Goal: Task Accomplishment & Management: Manage account settings

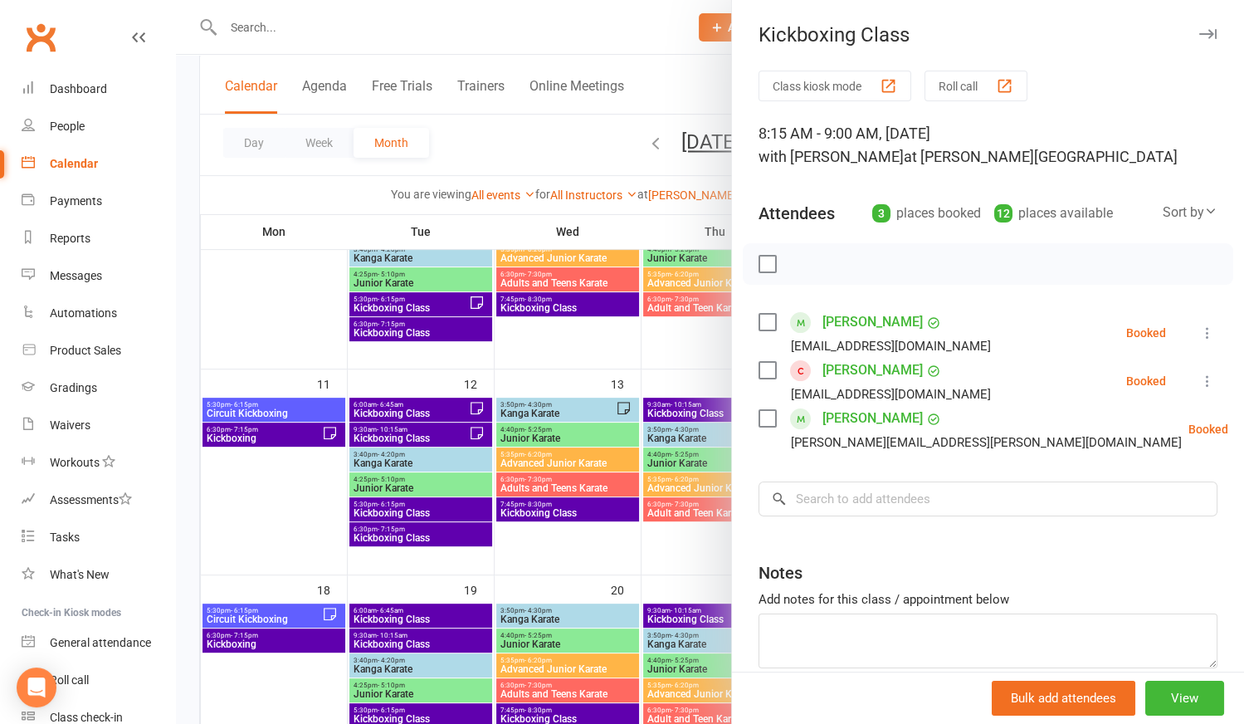
click at [549, 532] on div at bounding box center [710, 362] width 1068 height 724
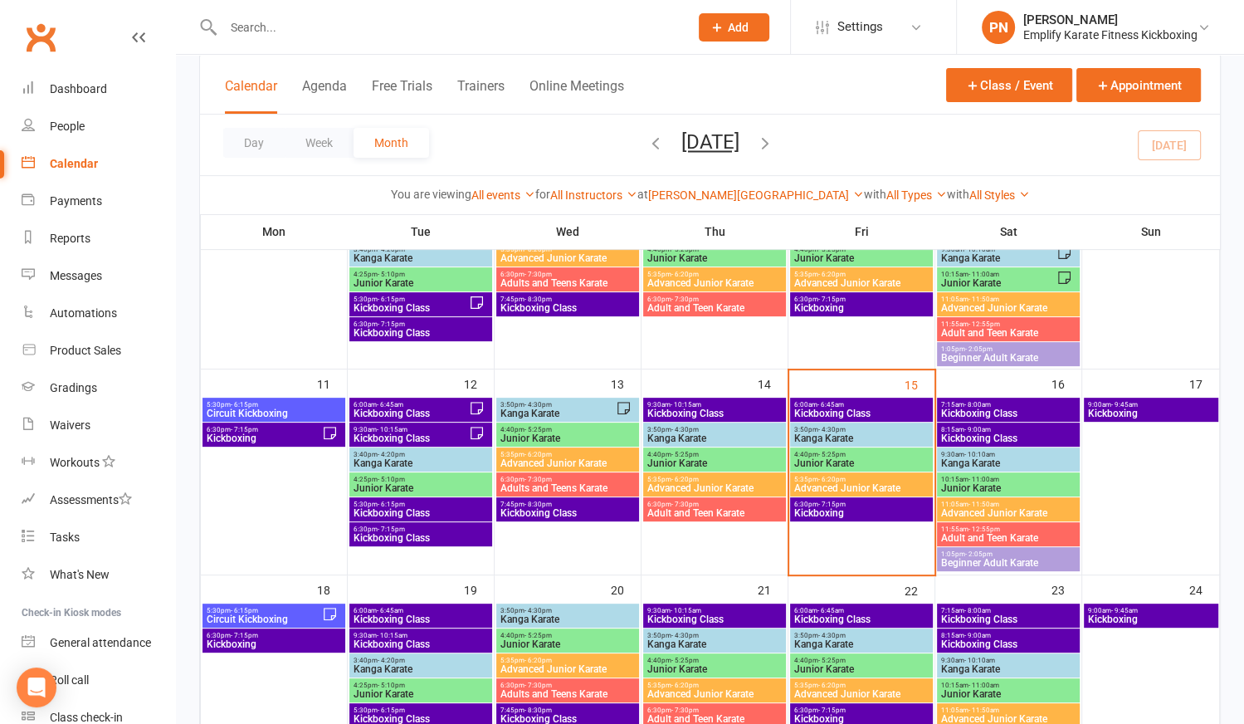
click at [988, 458] on span "Kanga Karate" at bounding box center [1008, 463] width 136 height 10
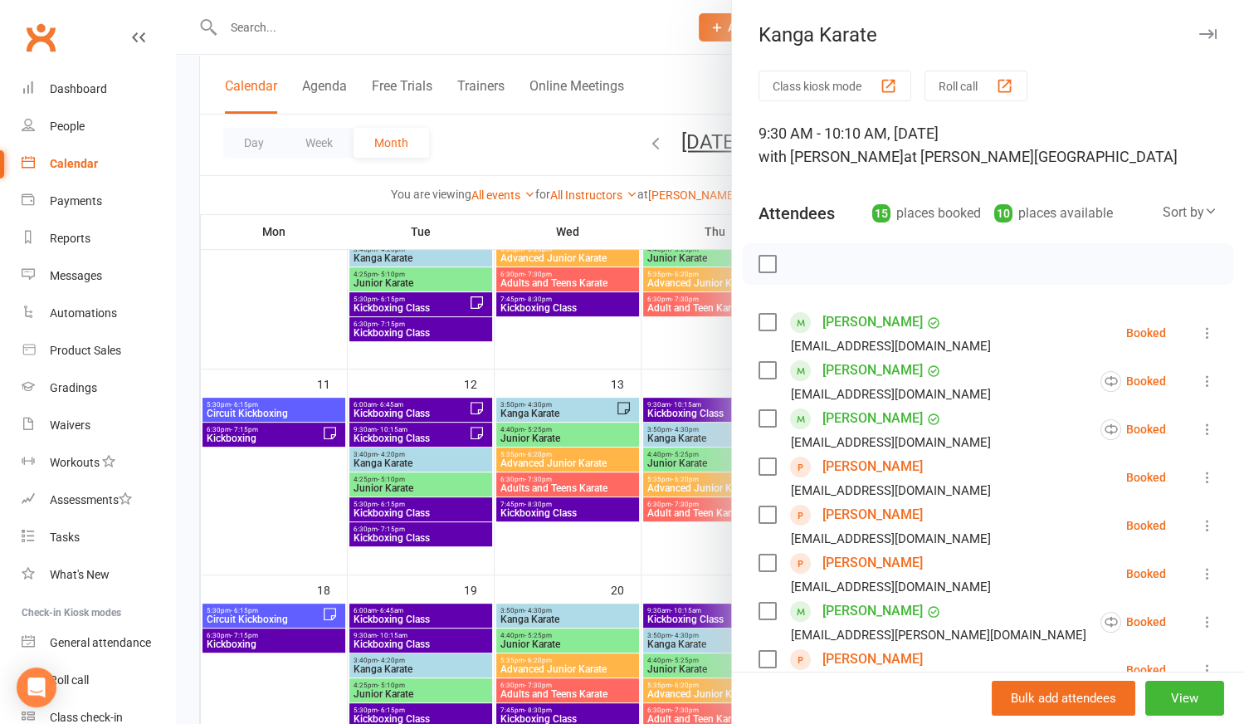
scroll to position [75, 0]
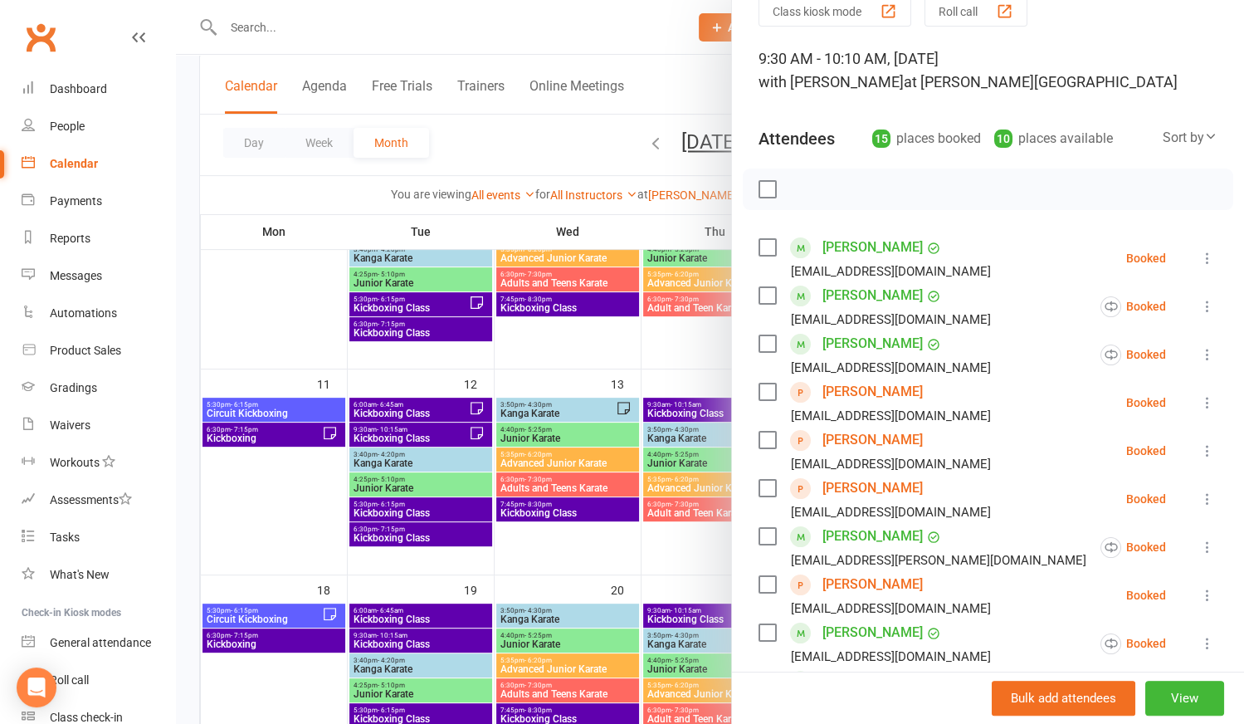
click at [1199, 450] on icon at bounding box center [1207, 450] width 17 height 17
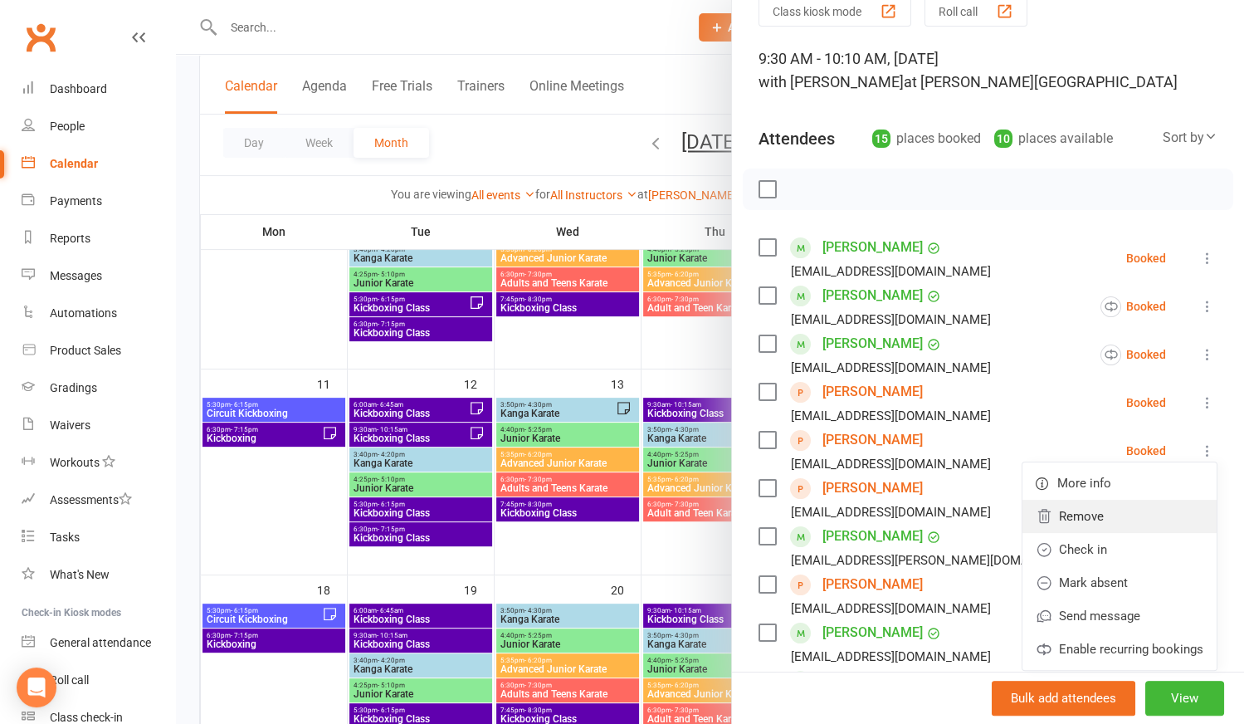
click at [1073, 511] on link "Remove" at bounding box center [1120, 516] width 194 height 33
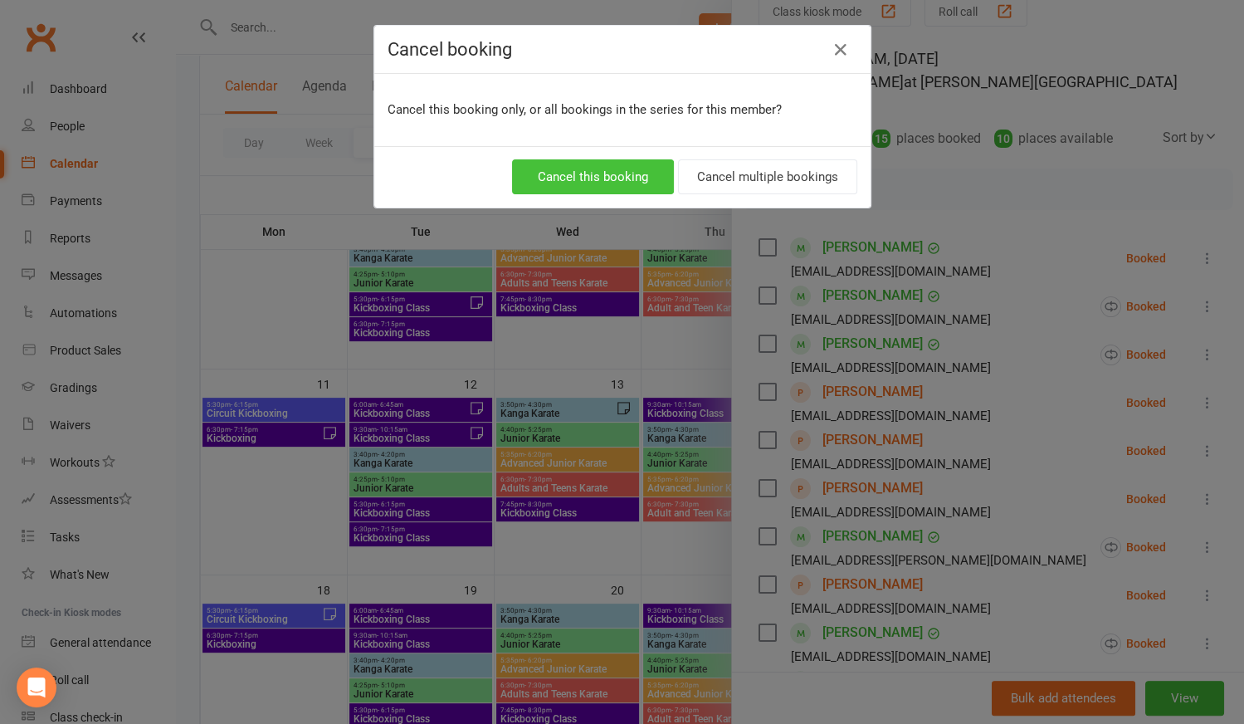
click at [643, 183] on button "Cancel this booking" at bounding box center [593, 176] width 162 height 35
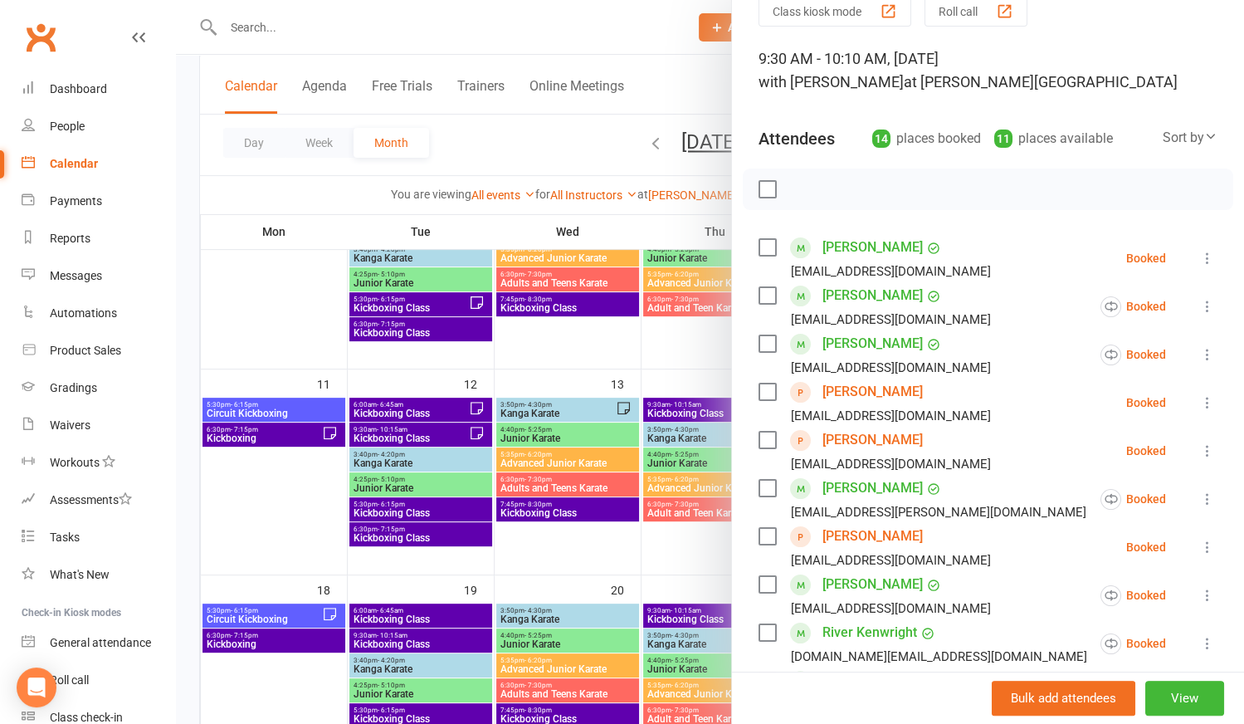
click at [1199, 450] on icon at bounding box center [1207, 450] width 17 height 17
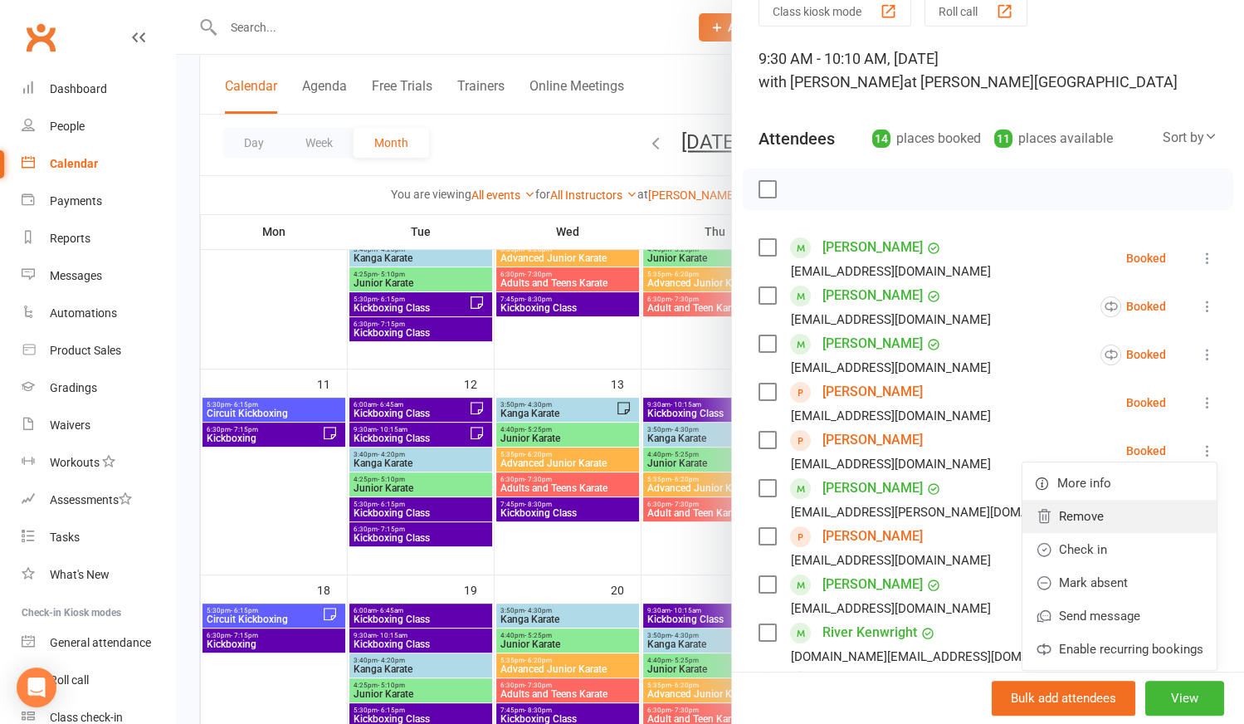
click at [1077, 515] on link "Remove" at bounding box center [1120, 516] width 194 height 33
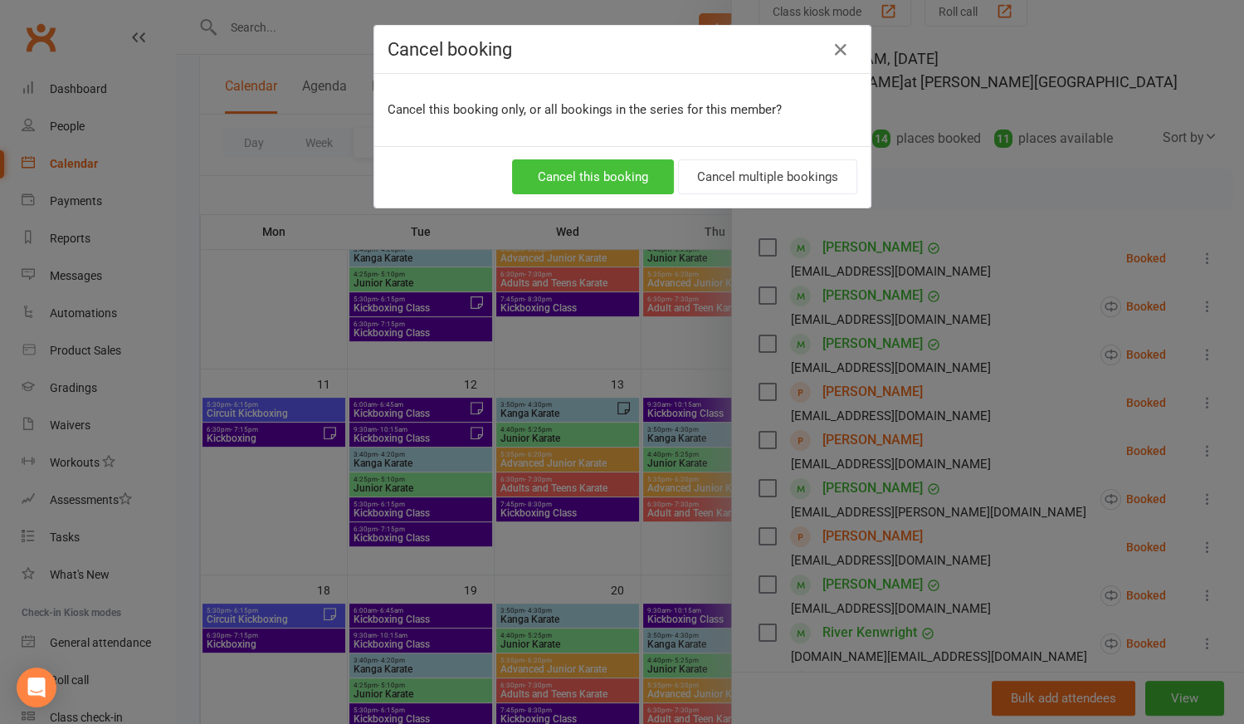
click at [578, 178] on button "Cancel this booking" at bounding box center [593, 176] width 162 height 35
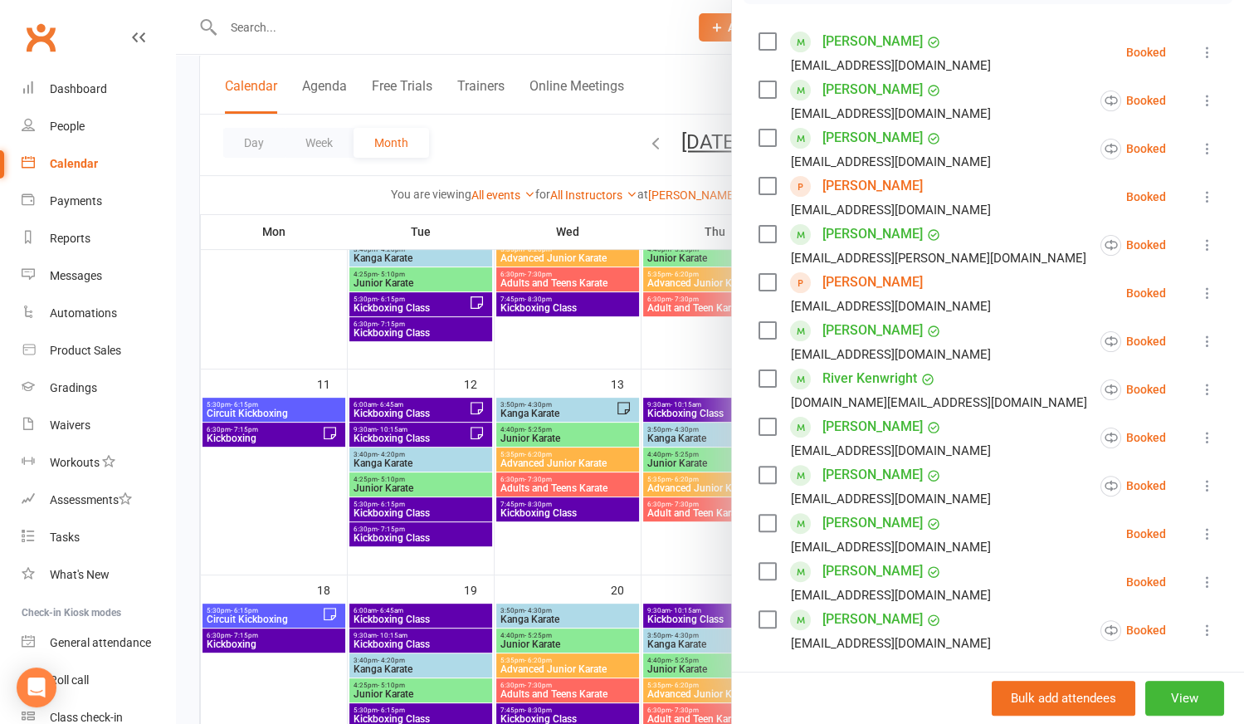
scroll to position [301, 0]
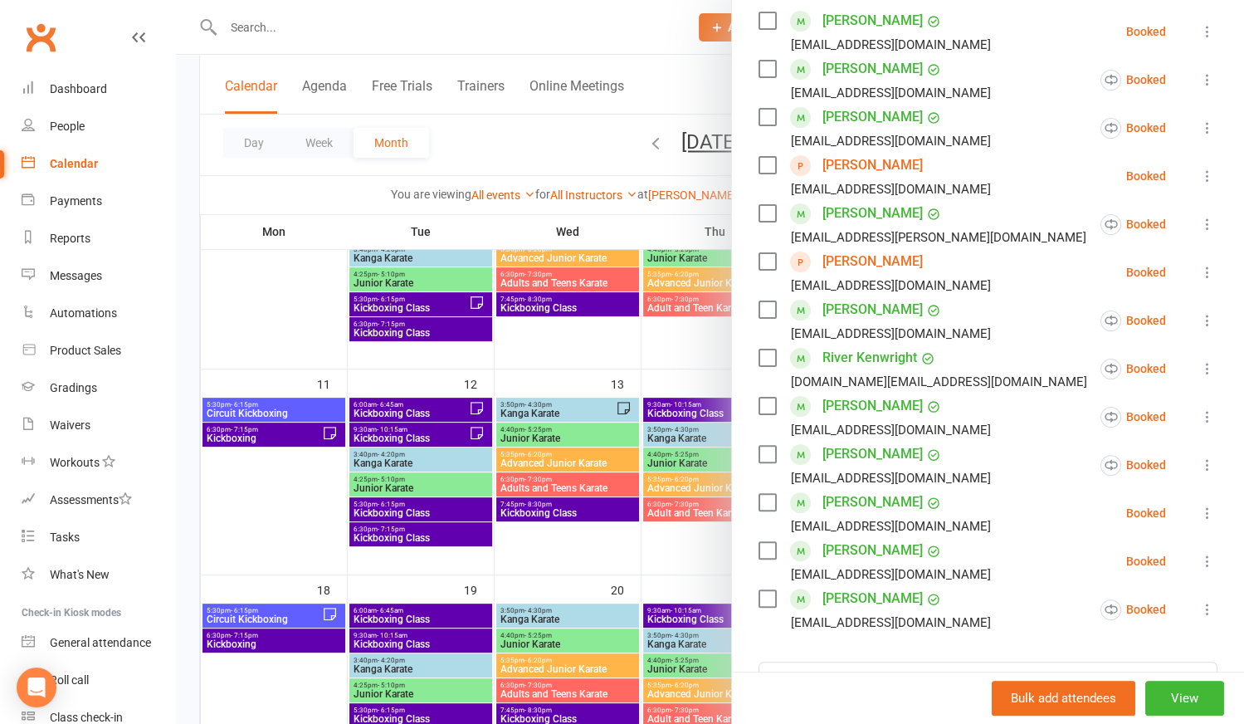
click at [579, 549] on div at bounding box center [710, 362] width 1068 height 724
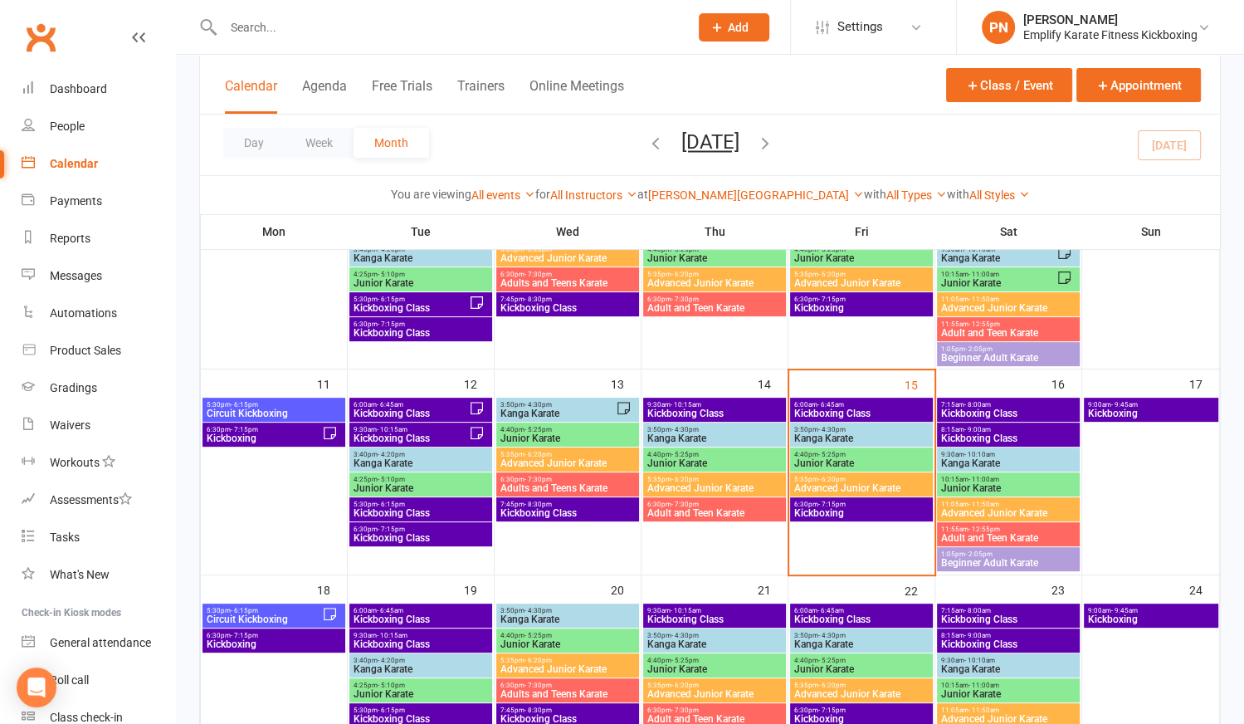
click at [983, 668] on span "Kanga Karate" at bounding box center [1008, 669] width 136 height 10
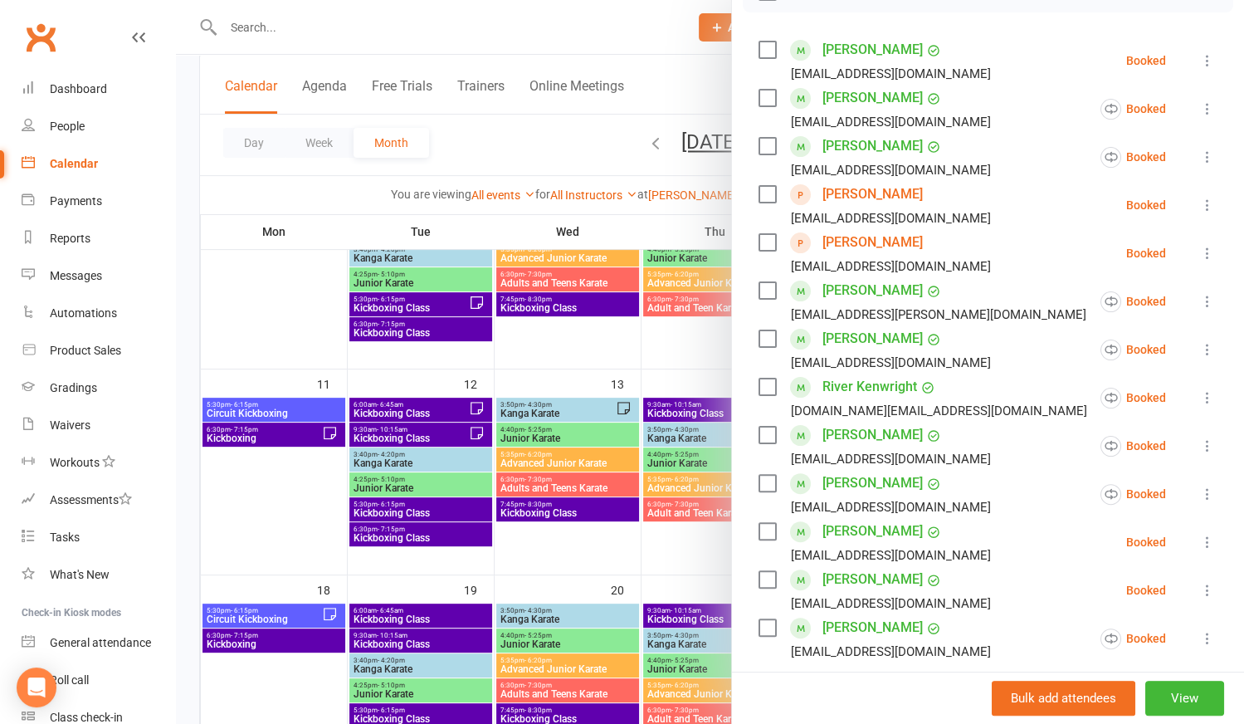
scroll to position [452, 0]
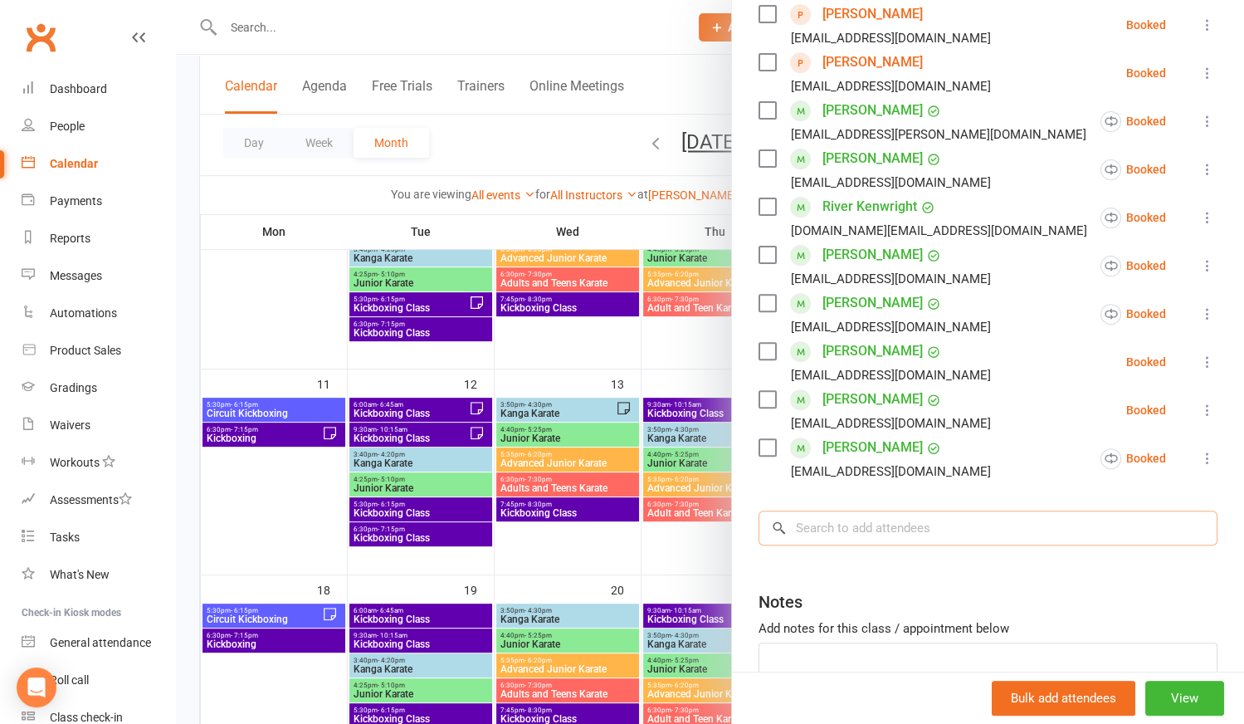
click at [850, 532] on input "search" at bounding box center [988, 527] width 459 height 35
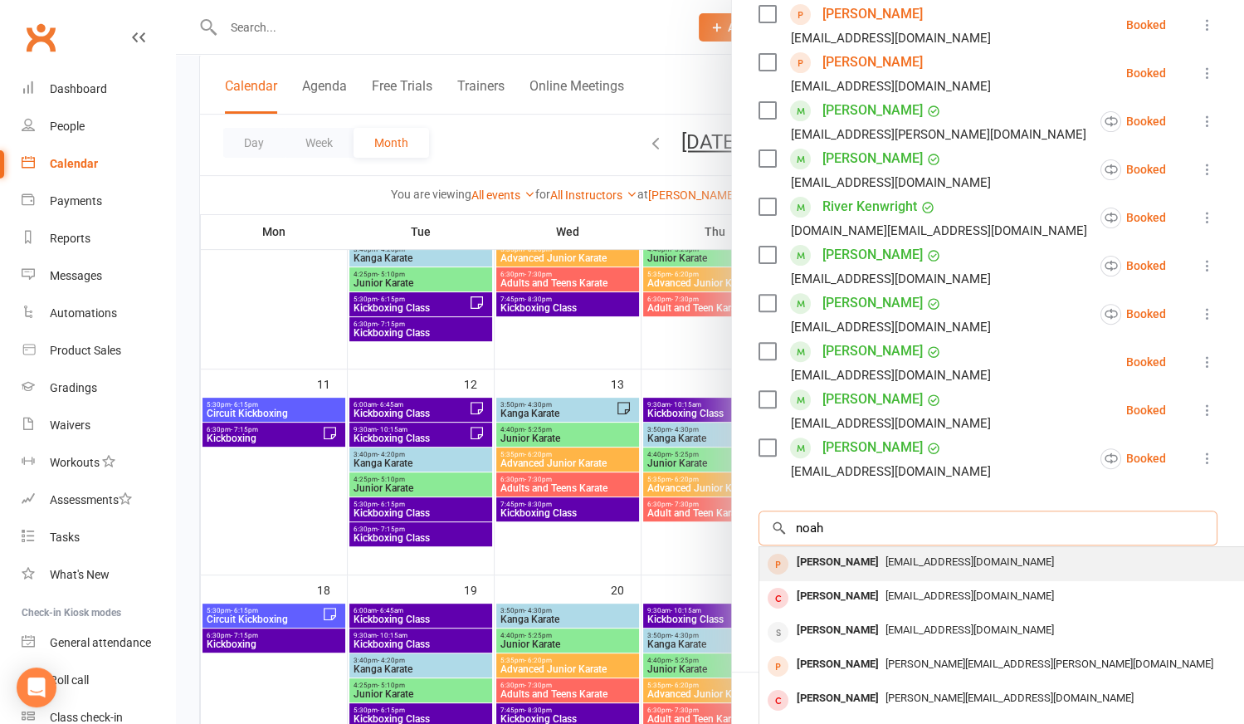
type input "noah"
click at [886, 562] on span "[EMAIL_ADDRESS][DOMAIN_NAME]" at bounding box center [970, 561] width 168 height 12
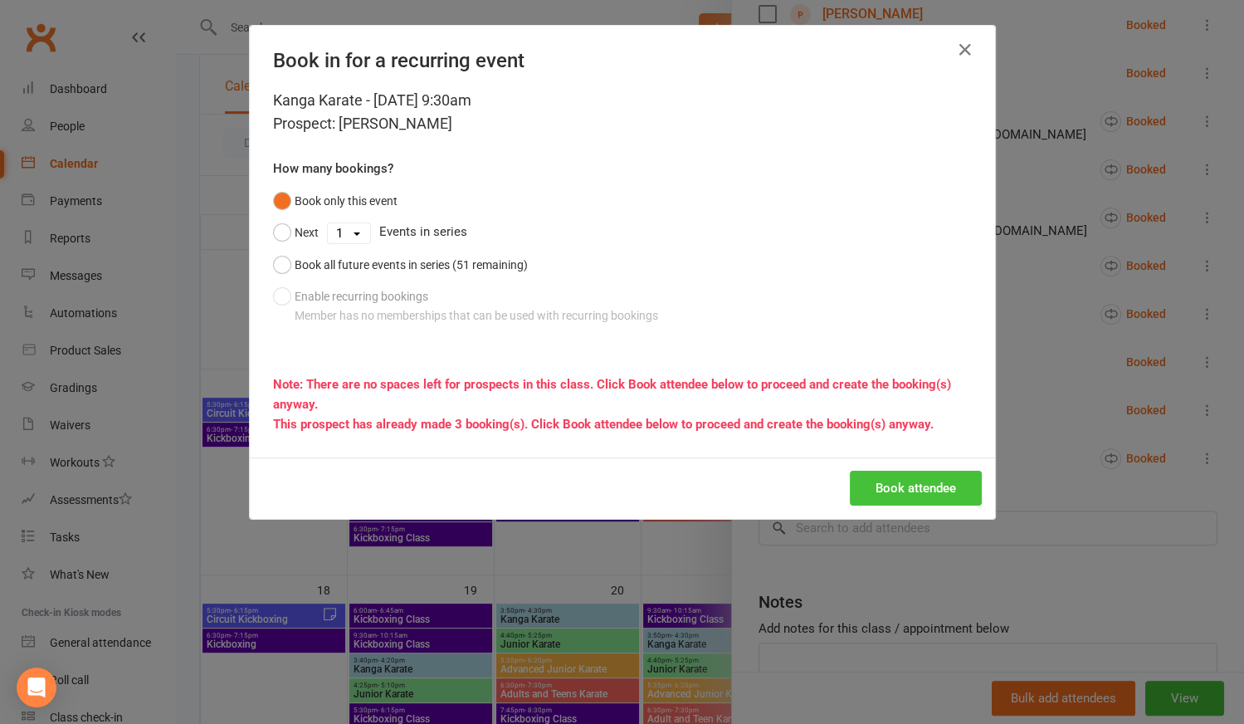
click at [899, 483] on button "Book attendee" at bounding box center [916, 488] width 132 height 35
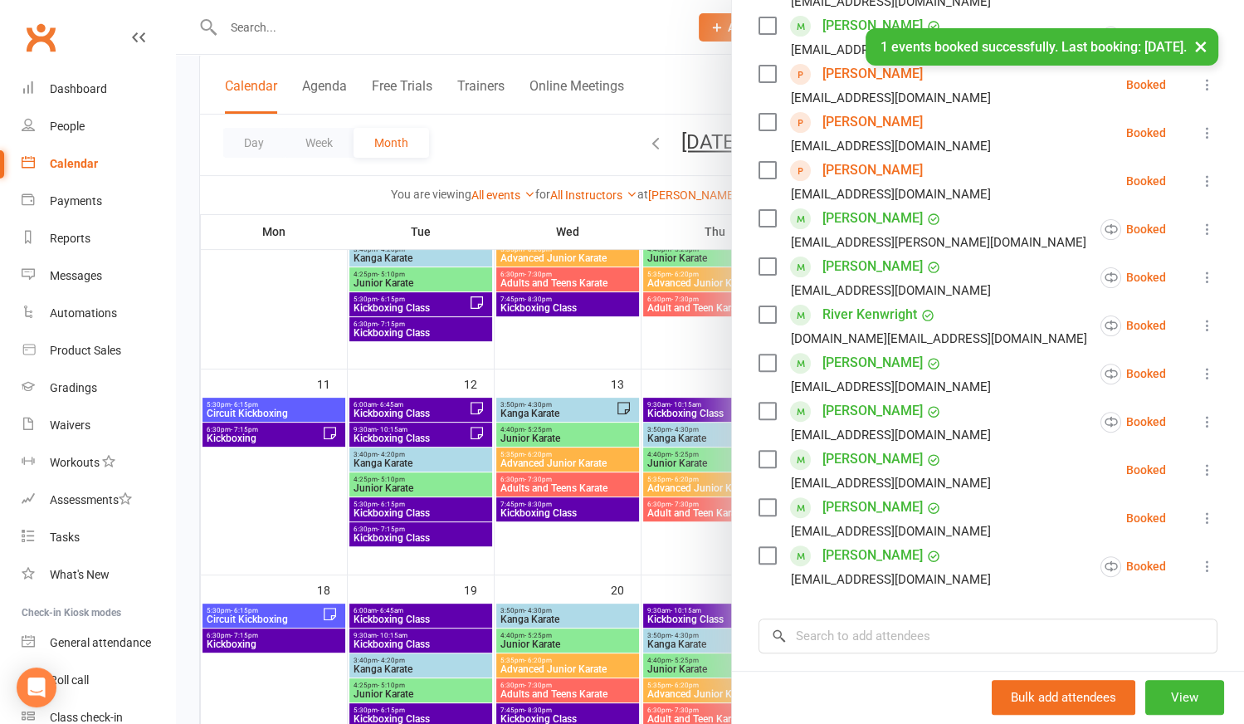
scroll to position [301, 0]
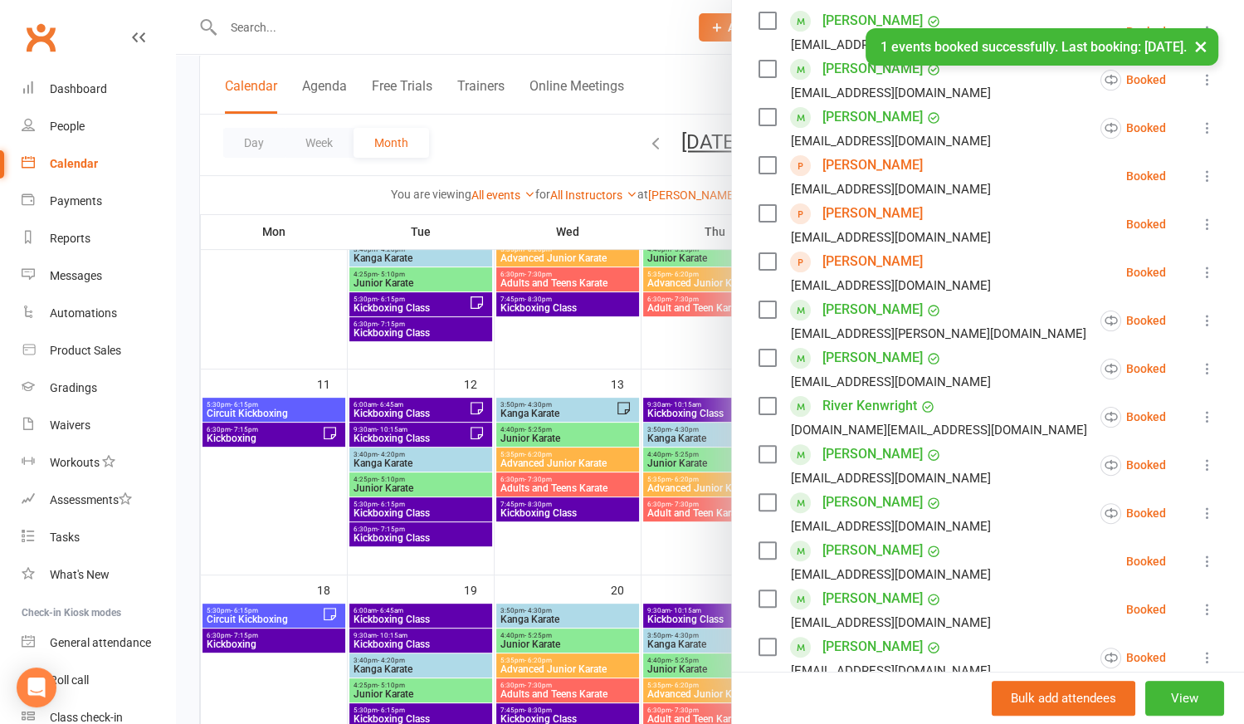
click at [691, 540] on div at bounding box center [710, 362] width 1068 height 724
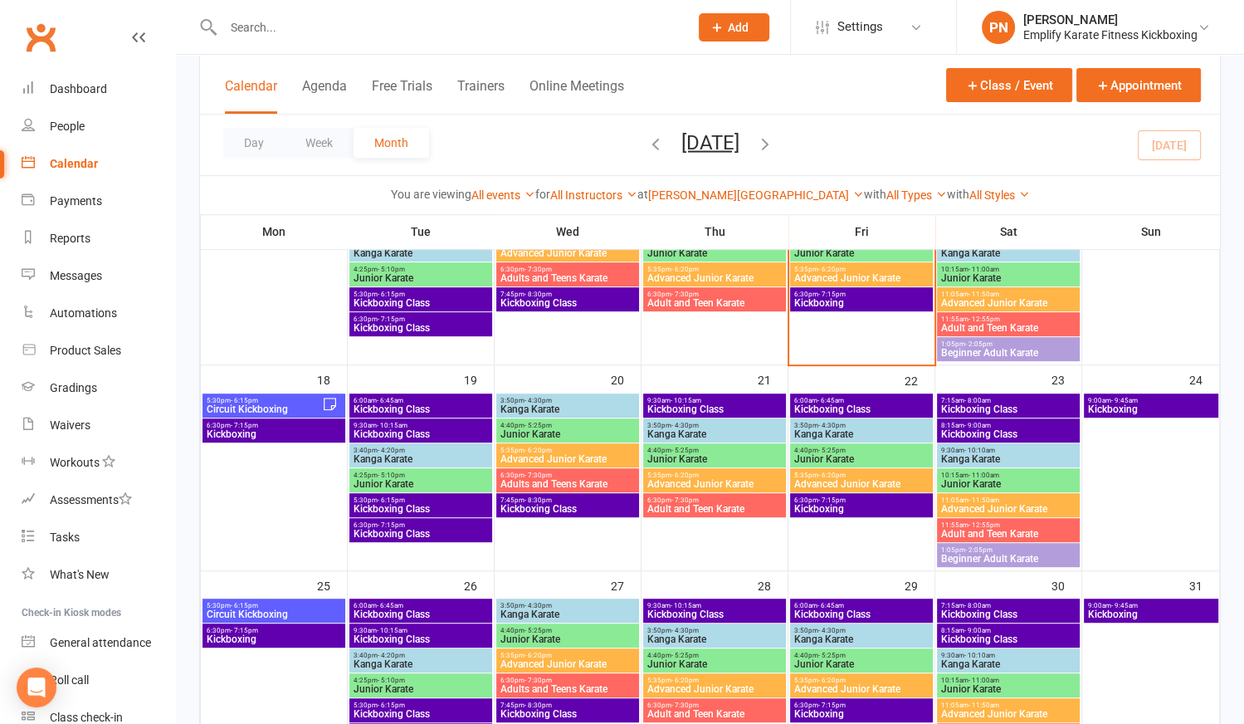
scroll to position [696, 0]
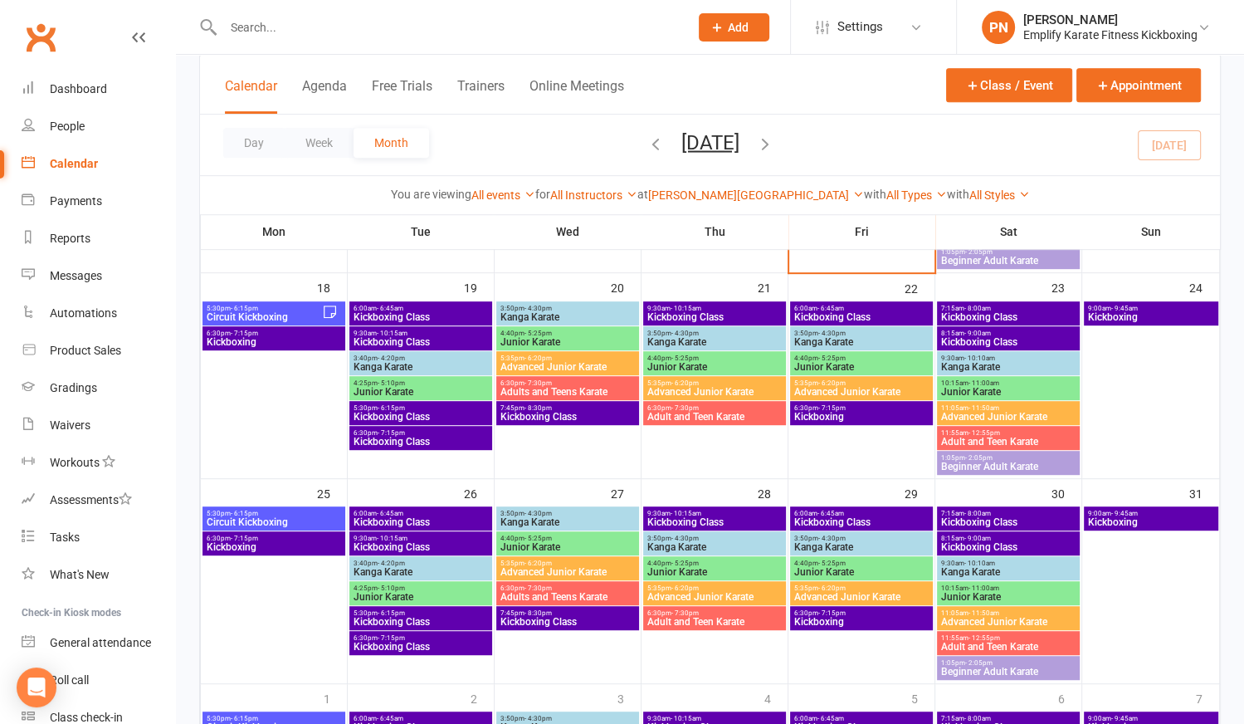
click at [1012, 569] on span "Kanga Karate" at bounding box center [1008, 572] width 136 height 10
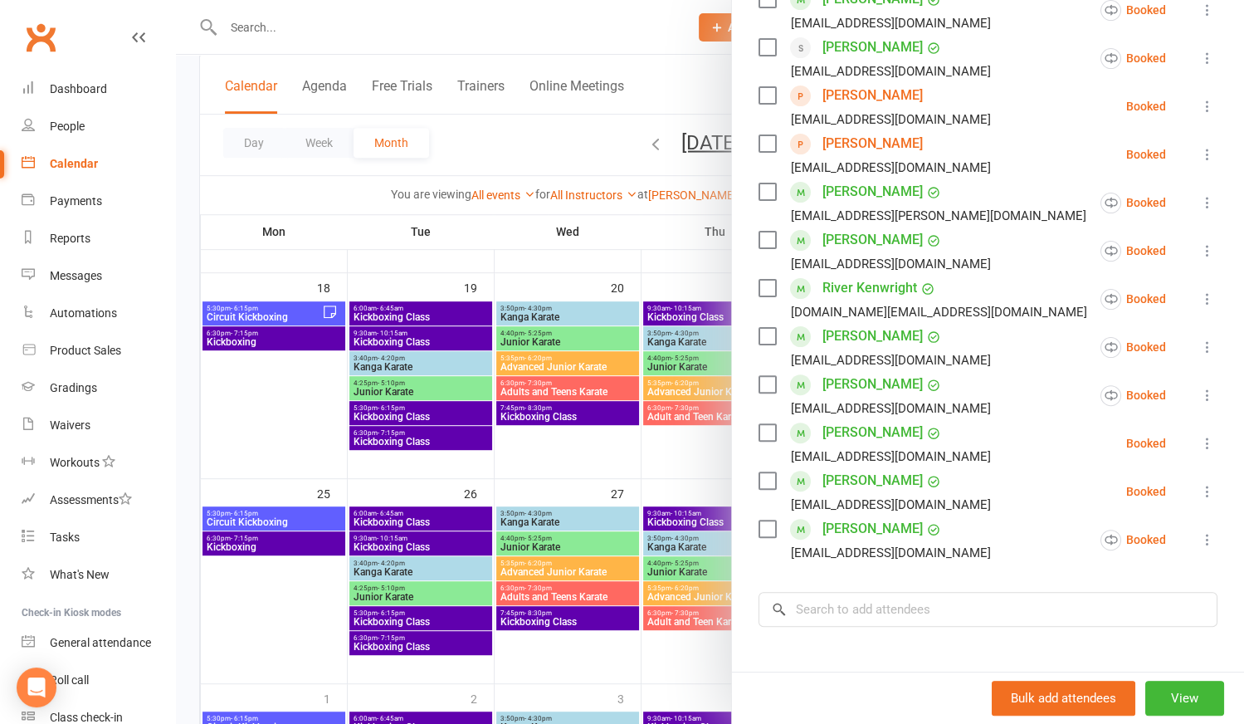
scroll to position [377, 0]
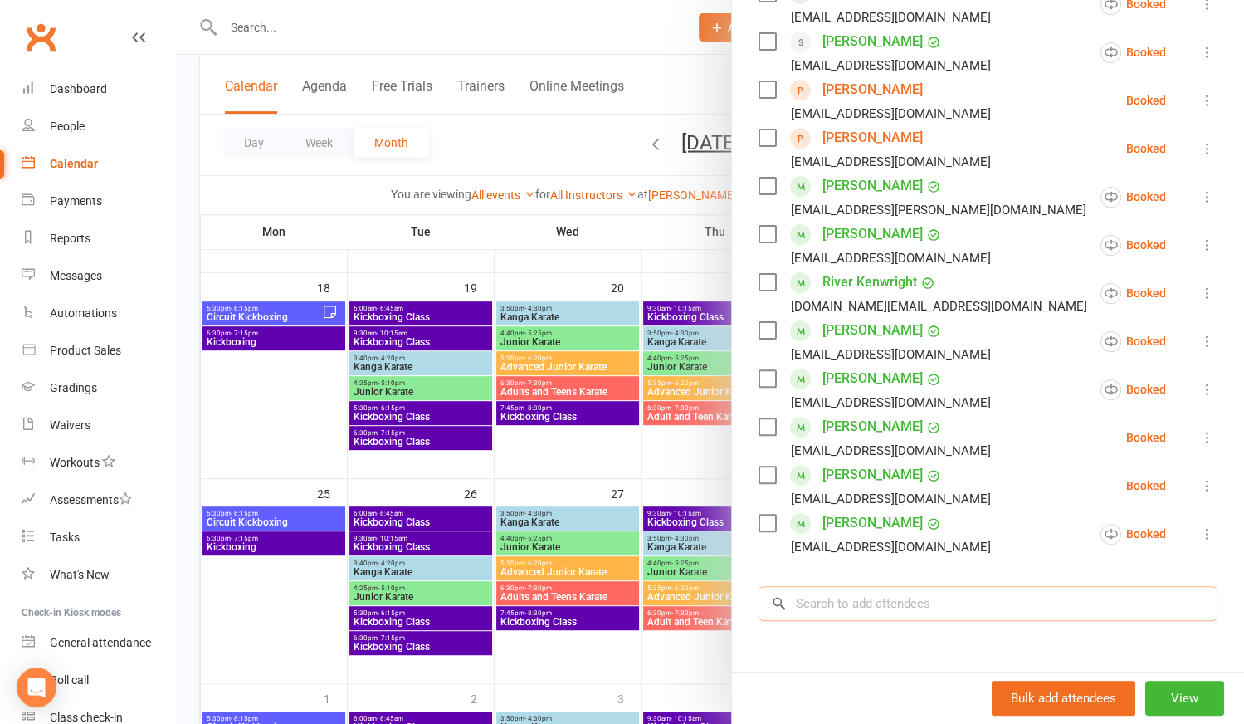
click at [964, 602] on input "search" at bounding box center [988, 603] width 459 height 35
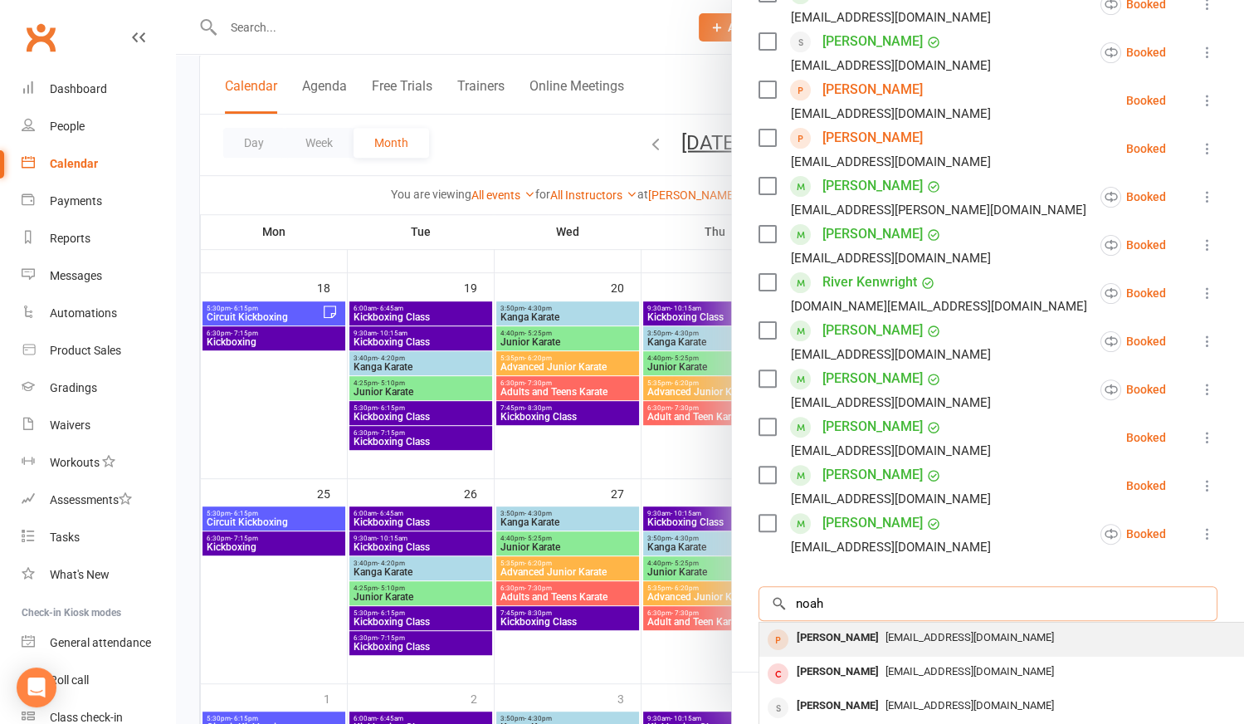
type input "noah"
click at [895, 638] on span "[EMAIL_ADDRESS][DOMAIN_NAME]" at bounding box center [970, 637] width 168 height 12
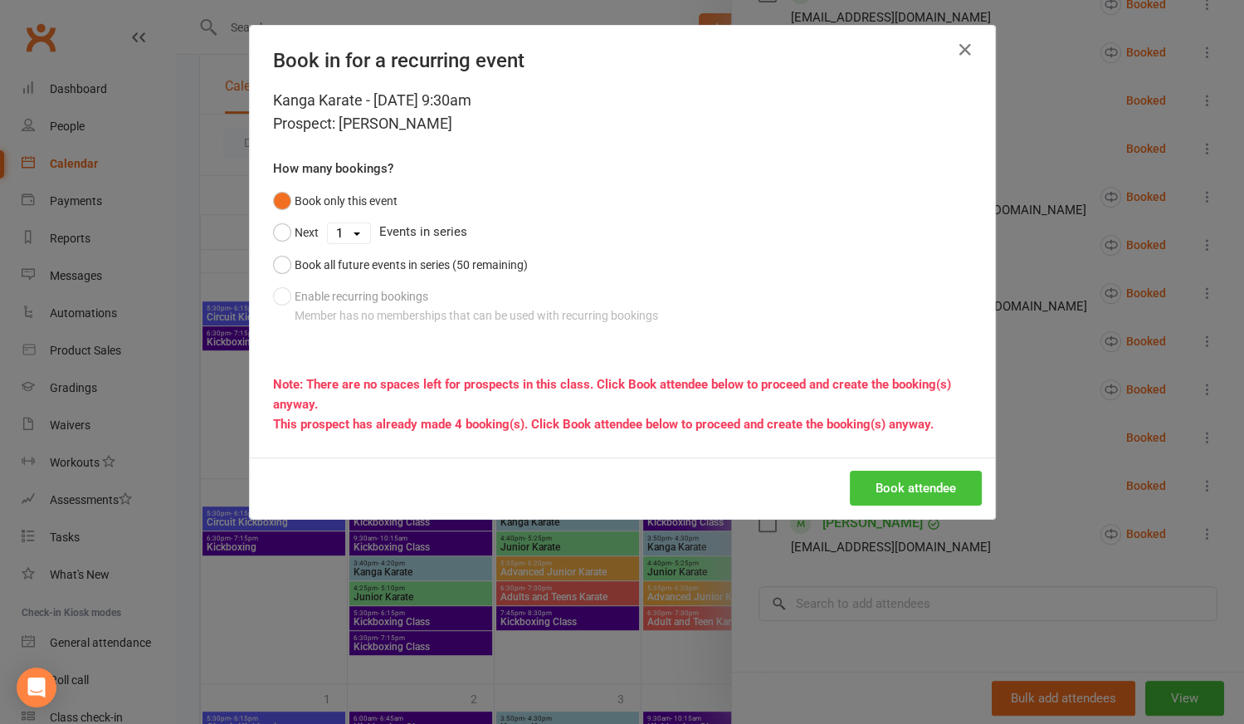
click at [943, 486] on button "Book attendee" at bounding box center [916, 488] width 132 height 35
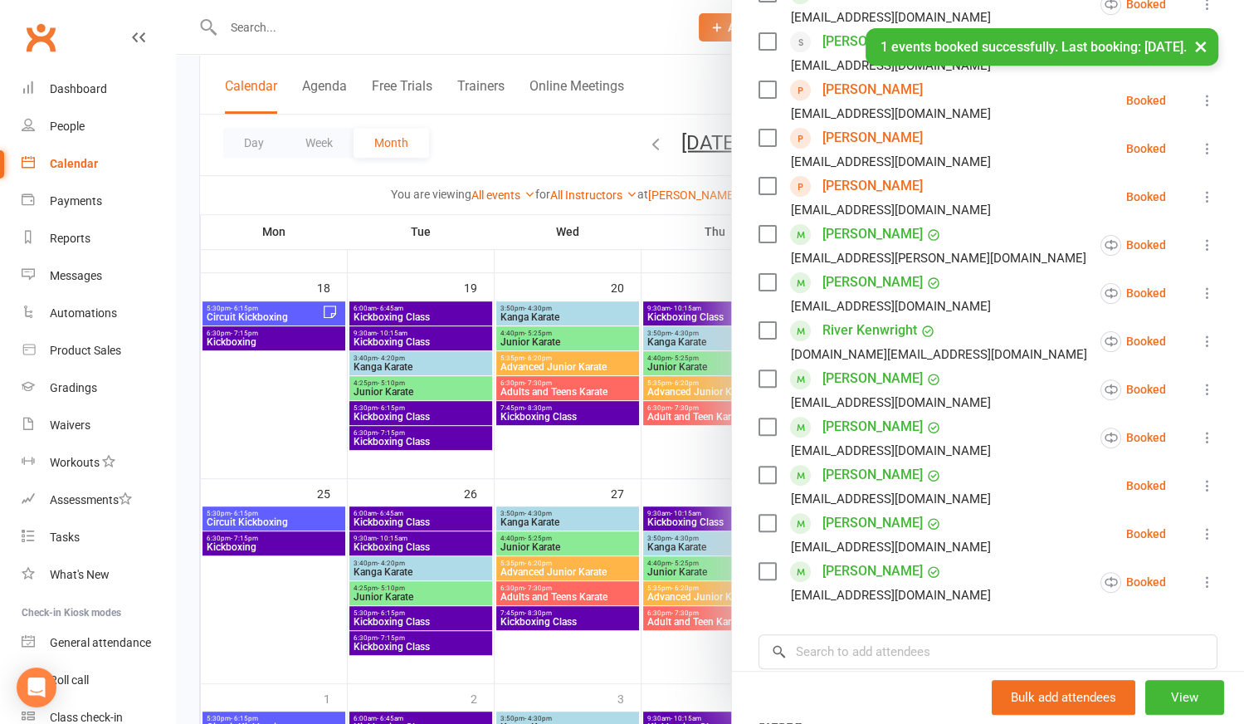
click at [849, 133] on link "[PERSON_NAME]" at bounding box center [873, 138] width 100 height 27
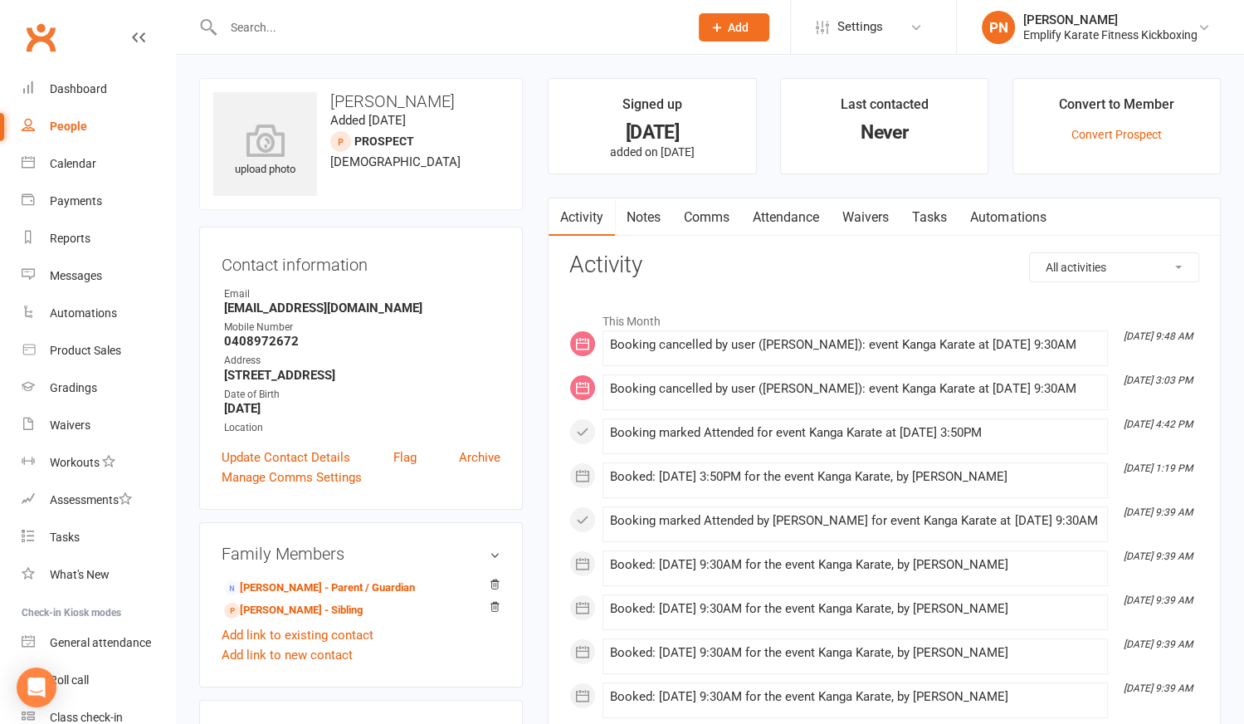
click at [769, 210] on link "Attendance" at bounding box center [786, 217] width 90 height 38
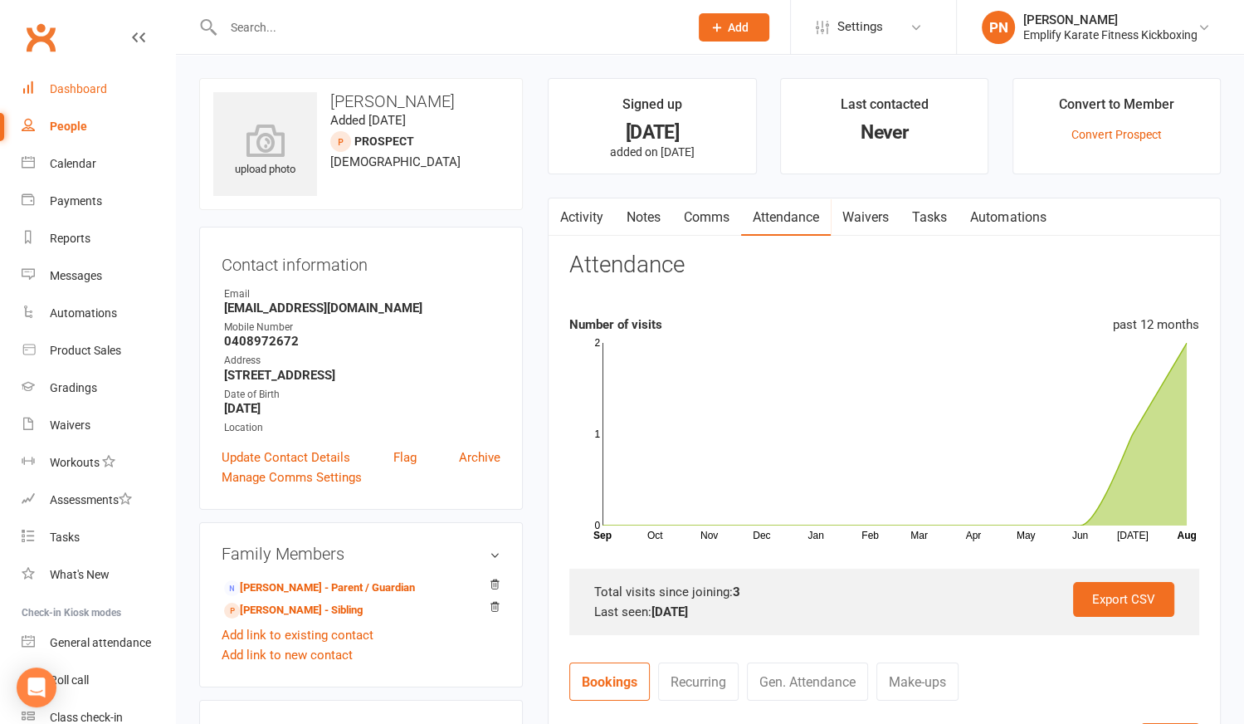
click at [96, 86] on div "Dashboard" at bounding box center [78, 88] width 57 height 13
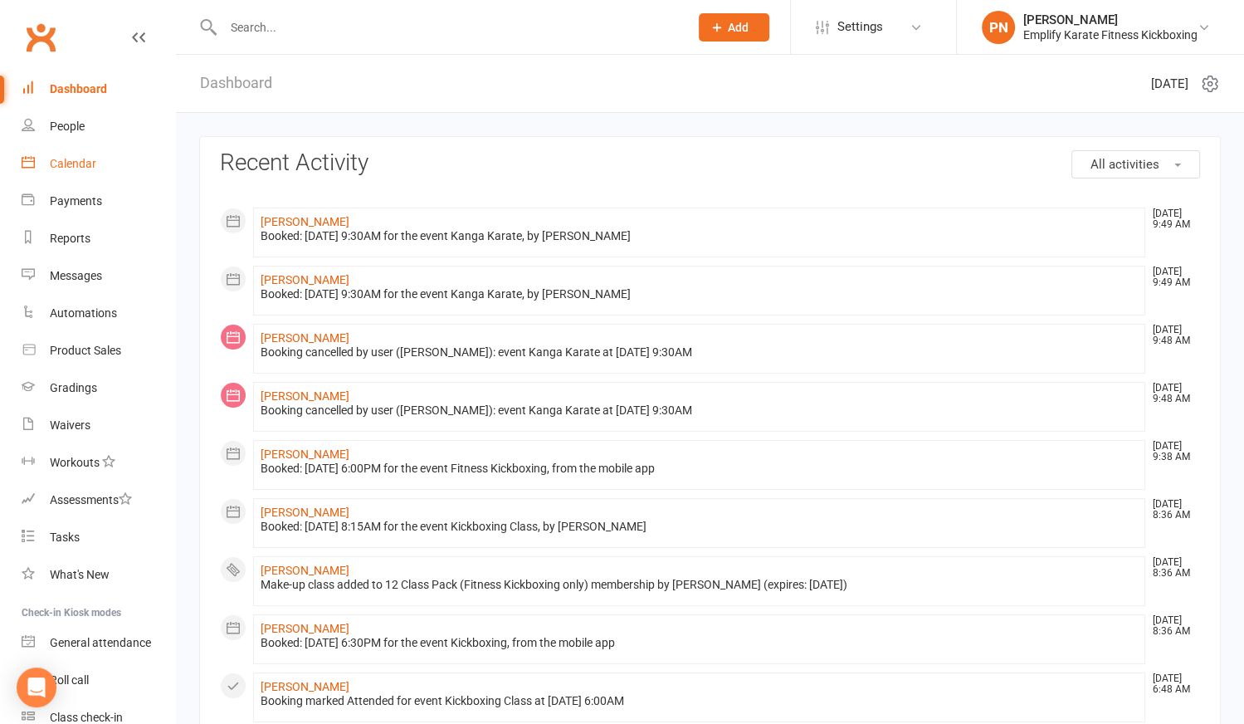
click at [84, 165] on div "Calendar" at bounding box center [73, 163] width 46 height 13
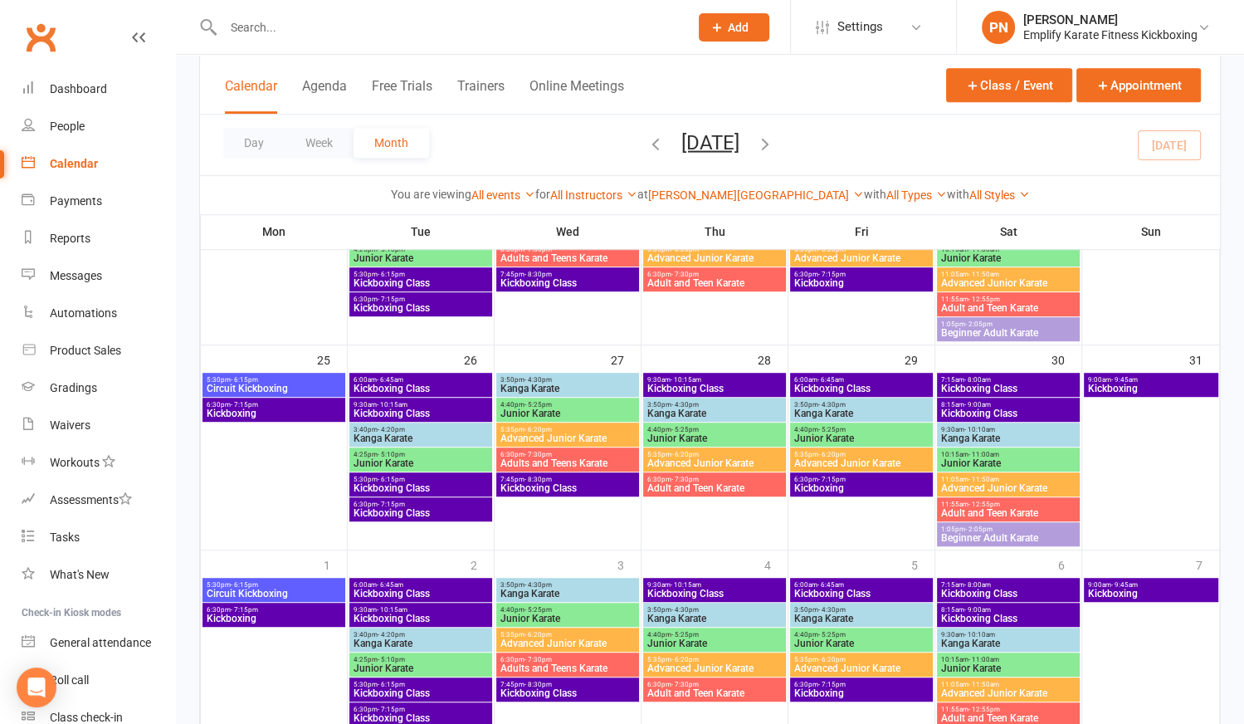
scroll to position [905, 0]
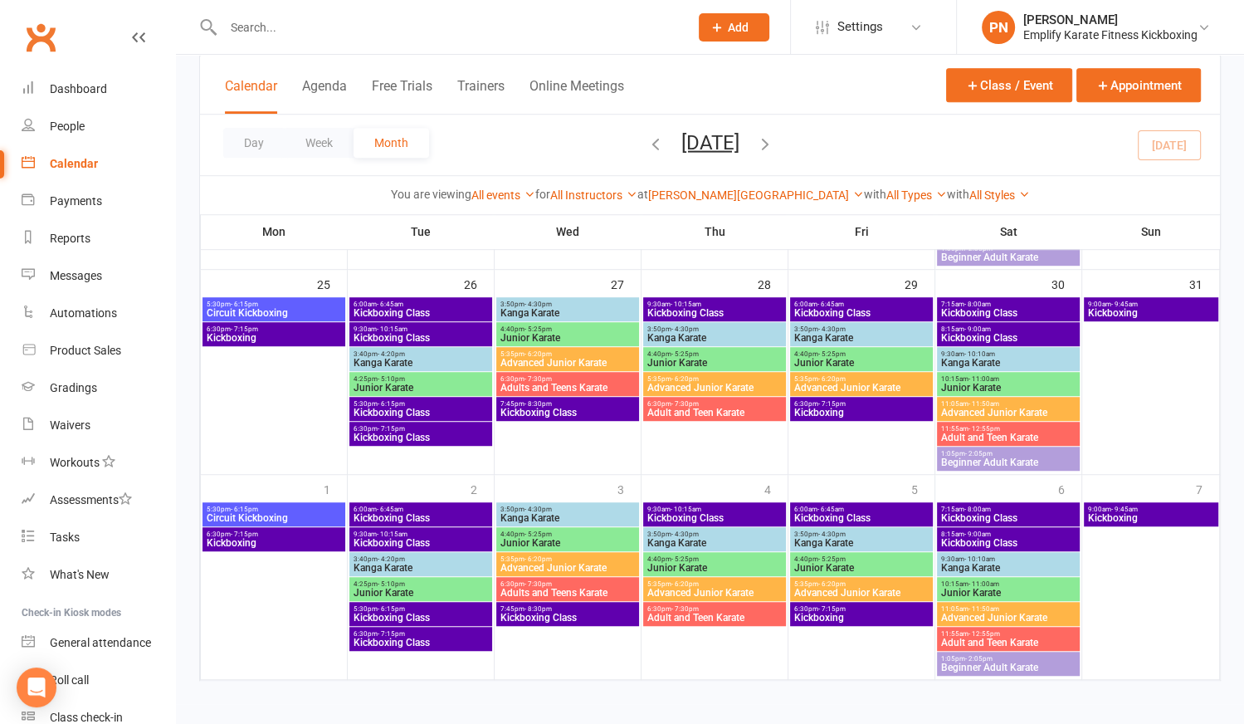
click at [1013, 564] on span "Kanga Karate" at bounding box center [1008, 568] width 136 height 10
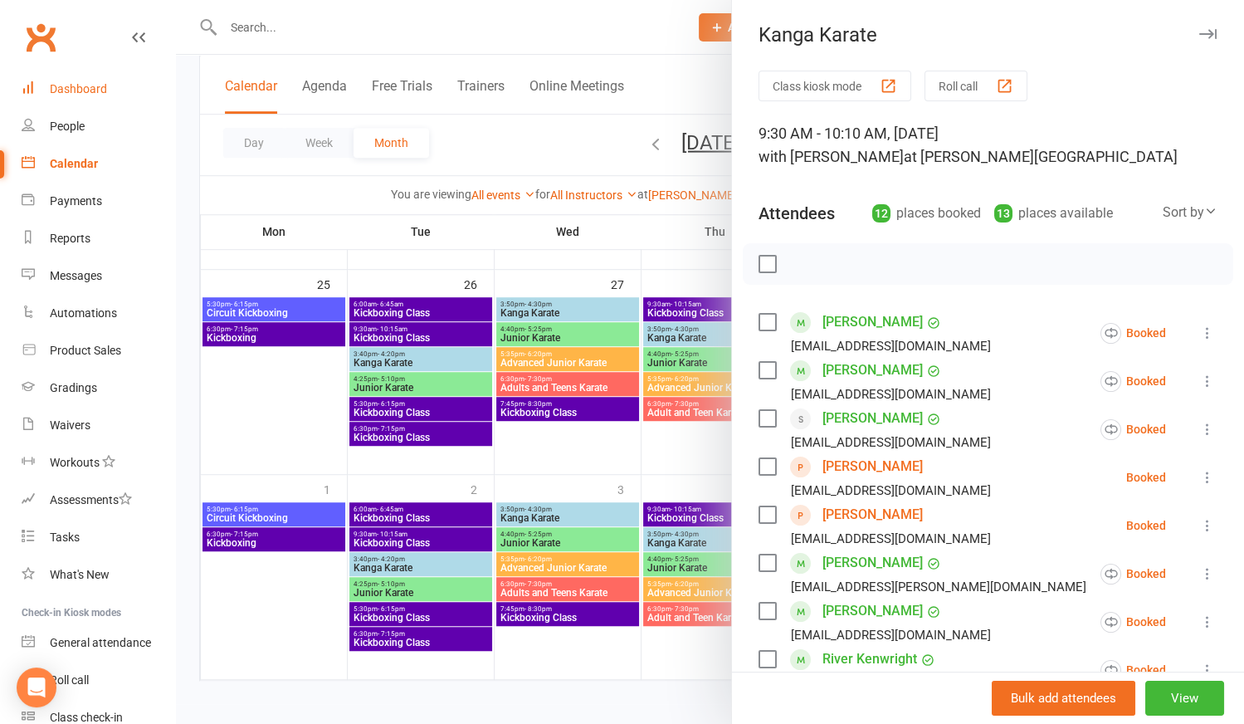
click at [72, 90] on div "Dashboard" at bounding box center [78, 88] width 57 height 13
